Goal: Task Accomplishment & Management: Manage account settings

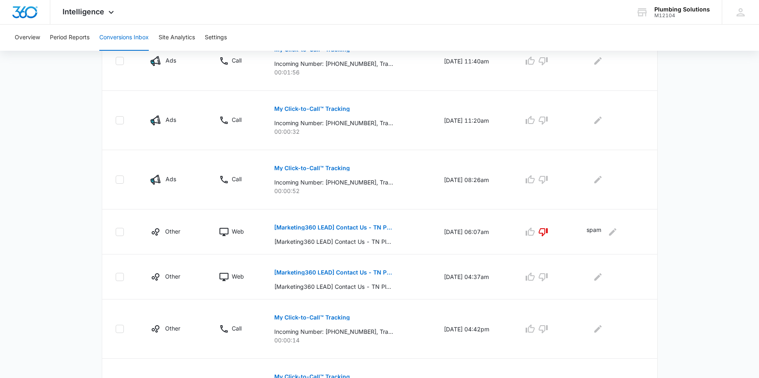
scroll to position [226, 0]
click at [299, 270] on p "[Marketing360 LEAD] Contact Us - TN Plumbing" at bounding box center [333, 272] width 119 height 6
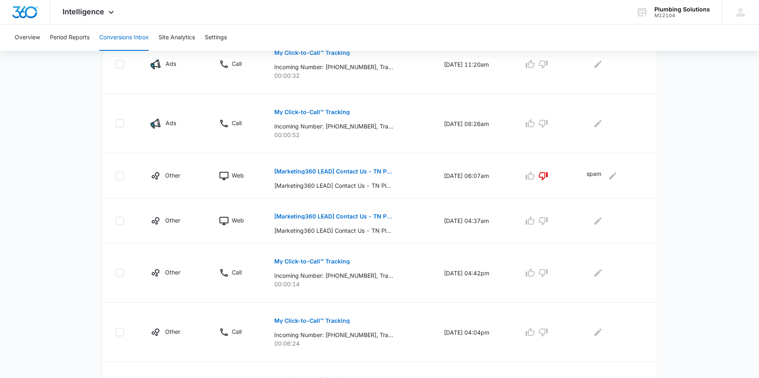
scroll to position [283, 0]
click at [315, 215] on p "[Marketing360 LEAD] Contact Us - TN Plumbing" at bounding box center [333, 215] width 119 height 6
